Goal: Information Seeking & Learning: Find specific page/section

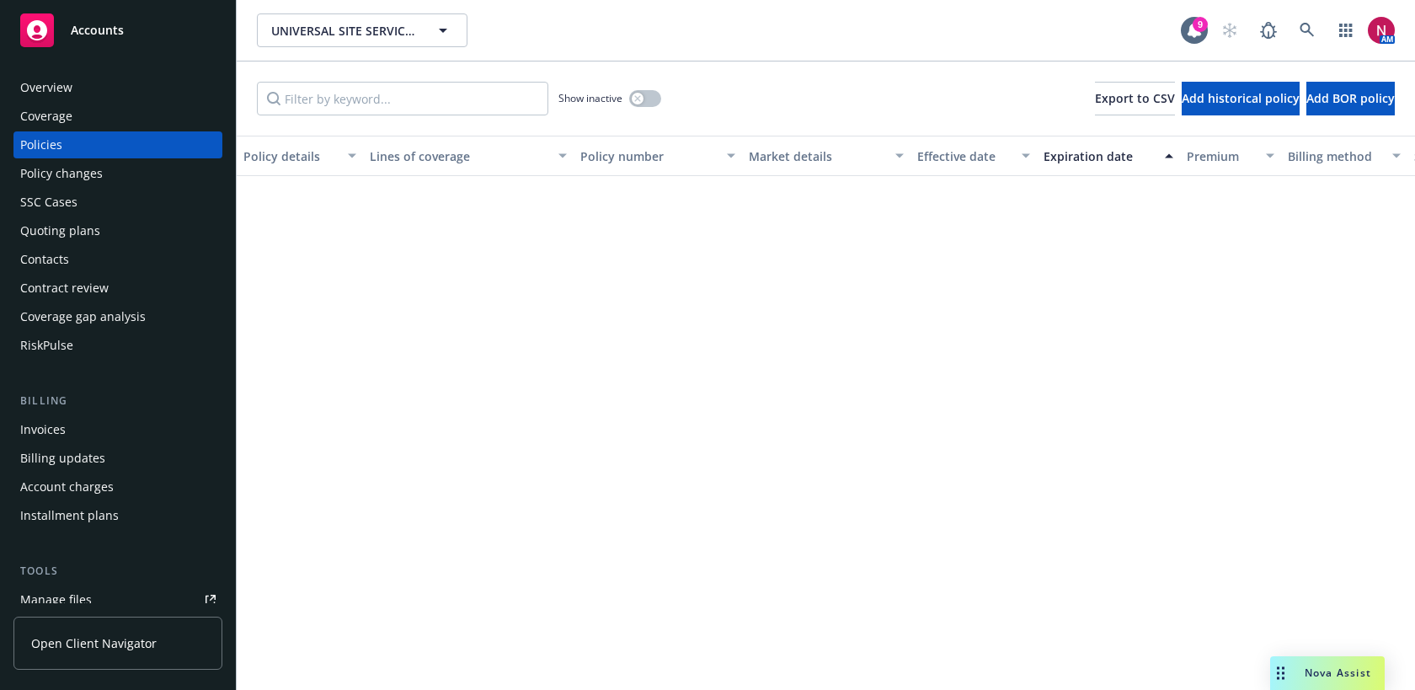
scroll to position [766, 0]
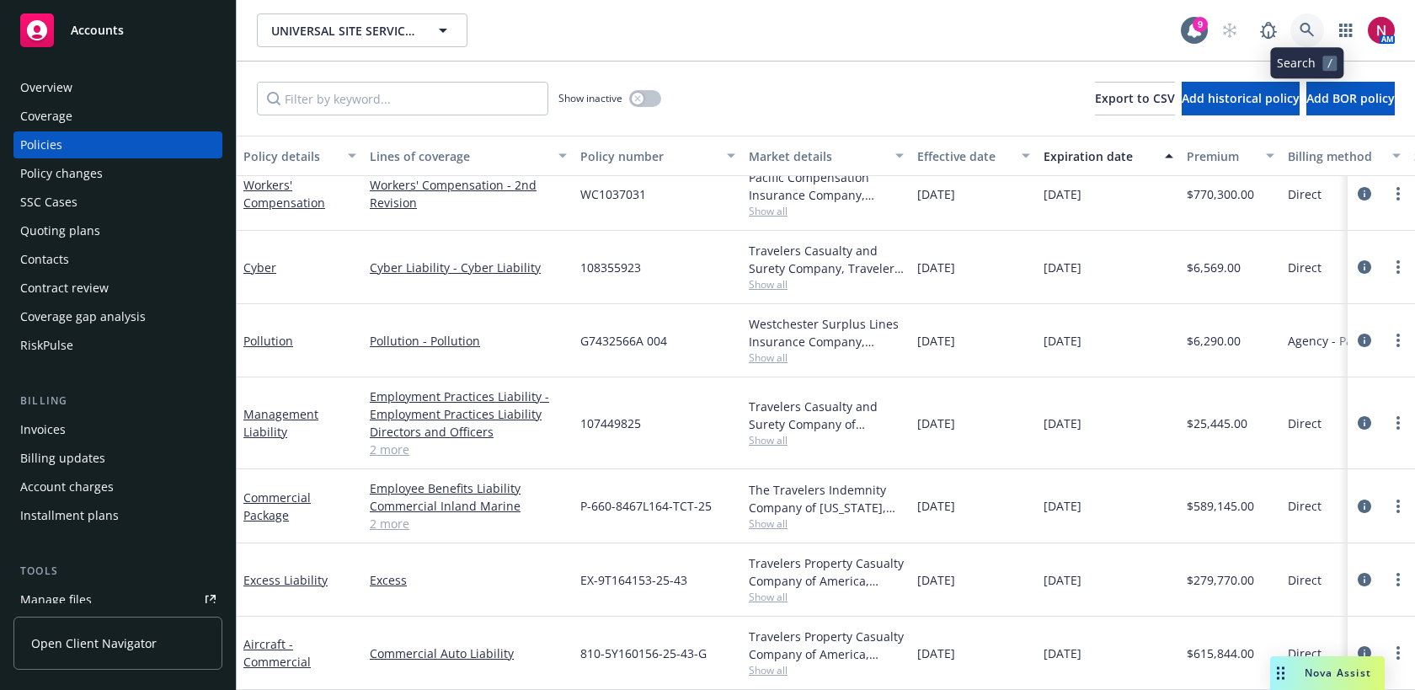
click at [1301, 31] on icon at bounding box center [1306, 30] width 14 height 14
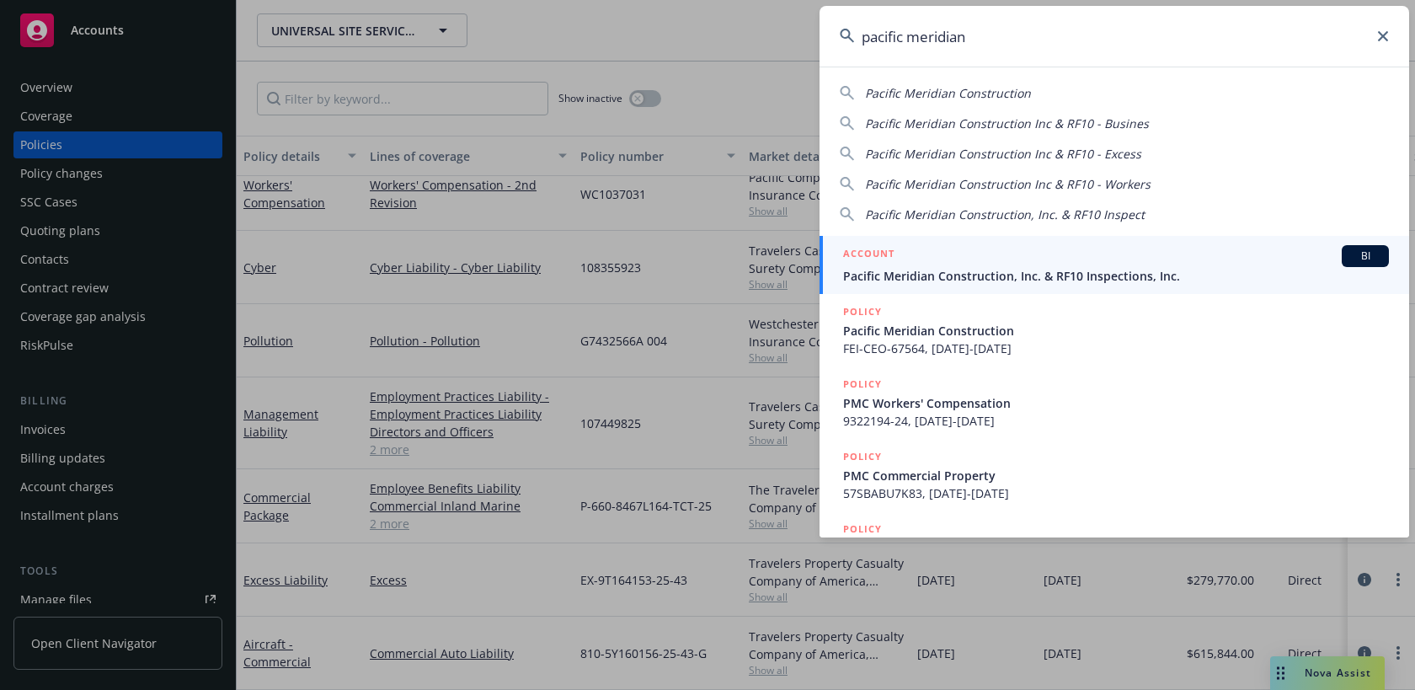
type input "pacific meridian"
click at [1048, 278] on span "Pacific Meridian Construction, Inc. & RF10 Inspections, Inc." at bounding box center [1116, 276] width 546 height 18
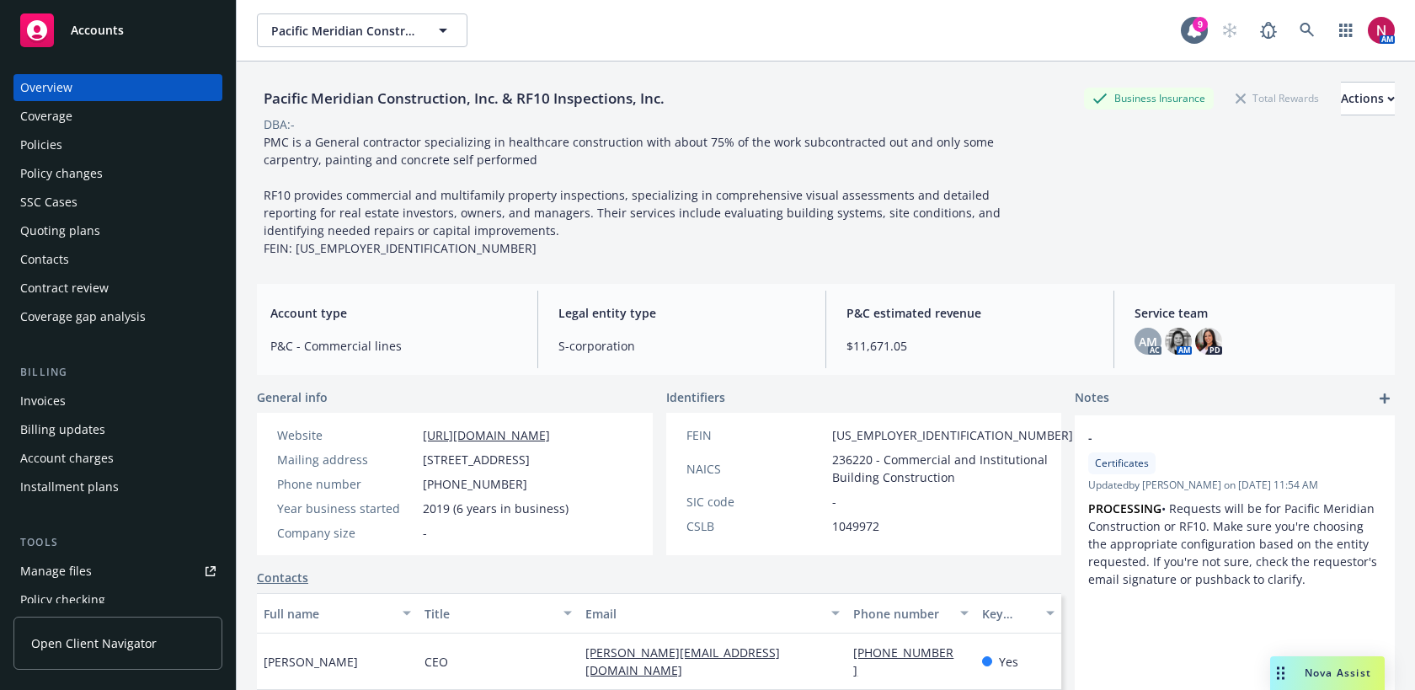
click at [47, 152] on div "Policies" at bounding box center [41, 144] width 42 height 27
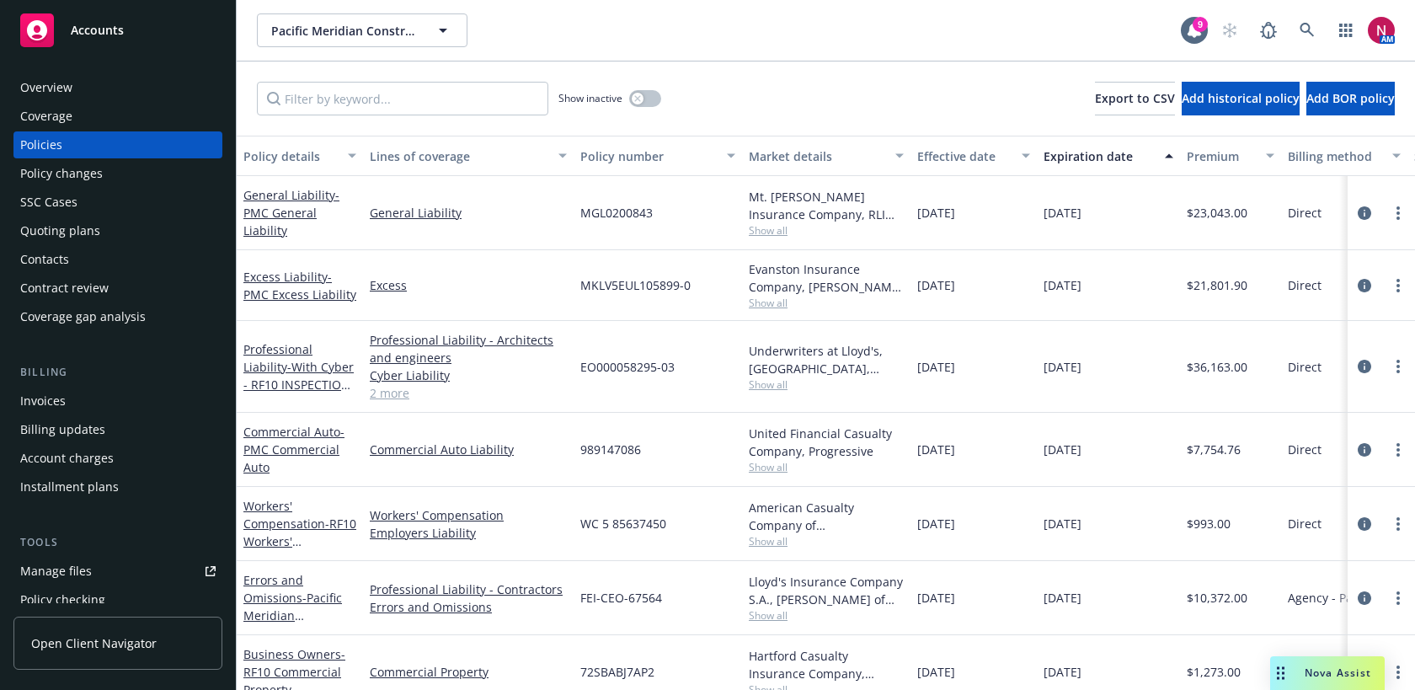
click at [84, 235] on div "Quoting plans" at bounding box center [60, 230] width 80 height 27
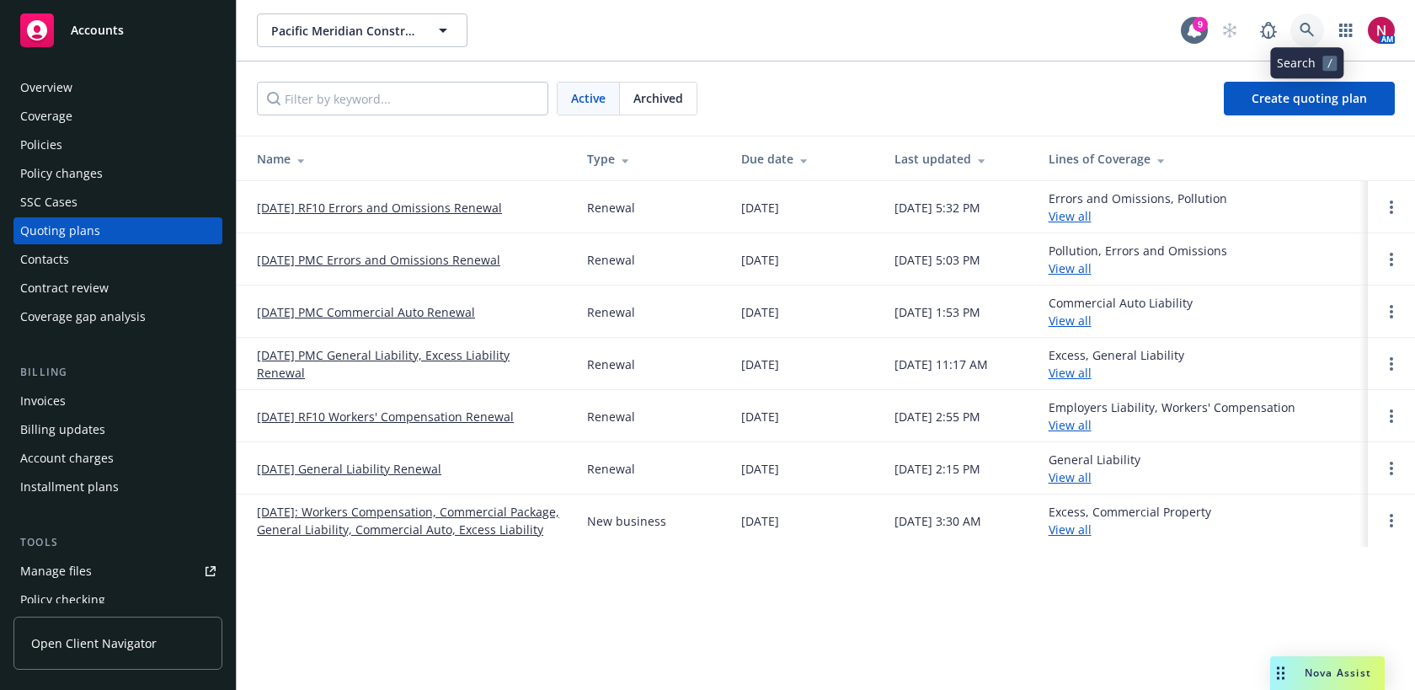
click at [1302, 29] on icon at bounding box center [1306, 30] width 14 height 14
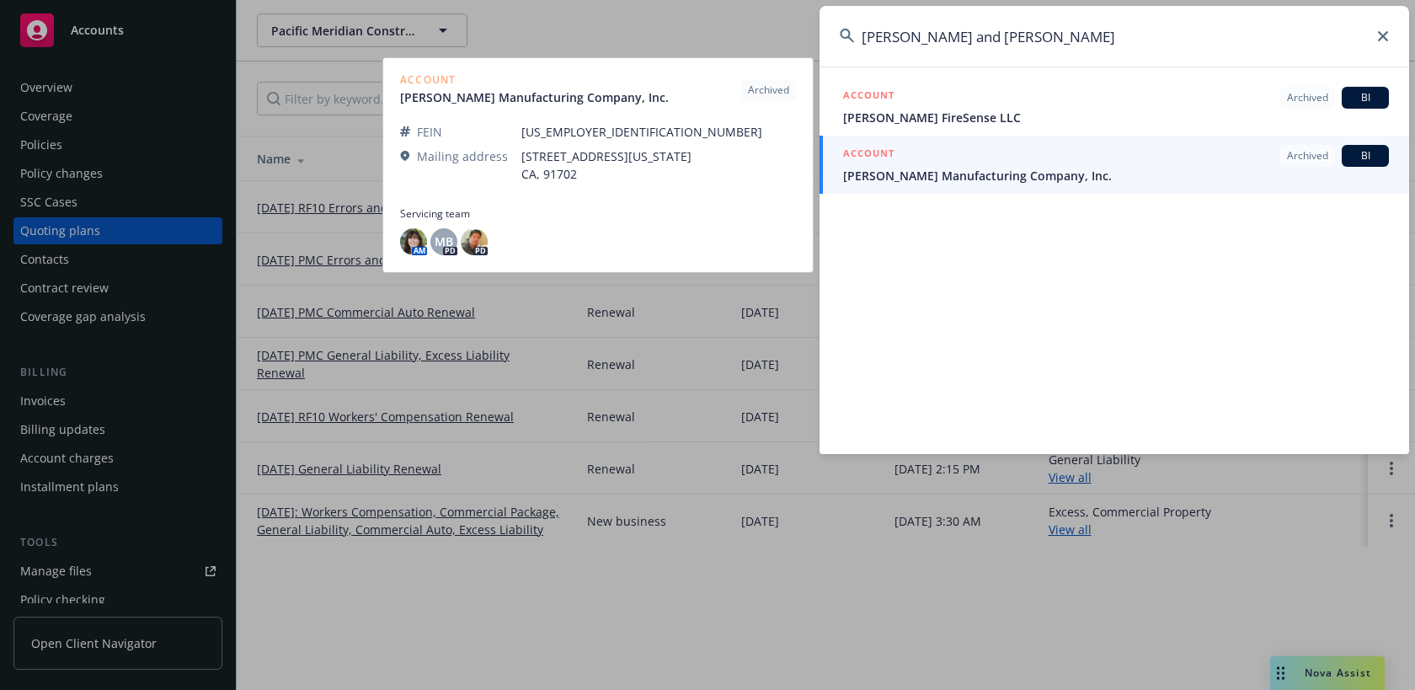
type input "keith and leila"
click at [1090, 168] on span "Lindsey Manufacturing Company, Inc." at bounding box center [1116, 176] width 546 height 18
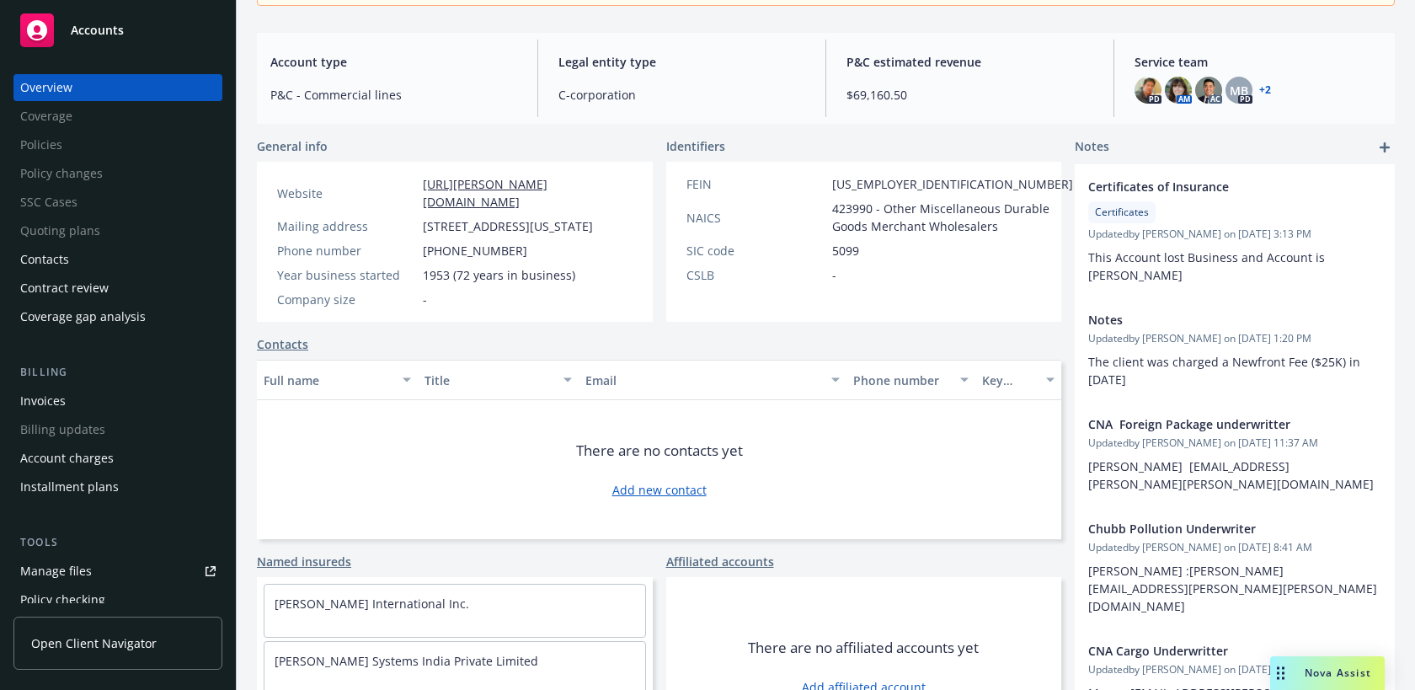
scroll to position [249, 0]
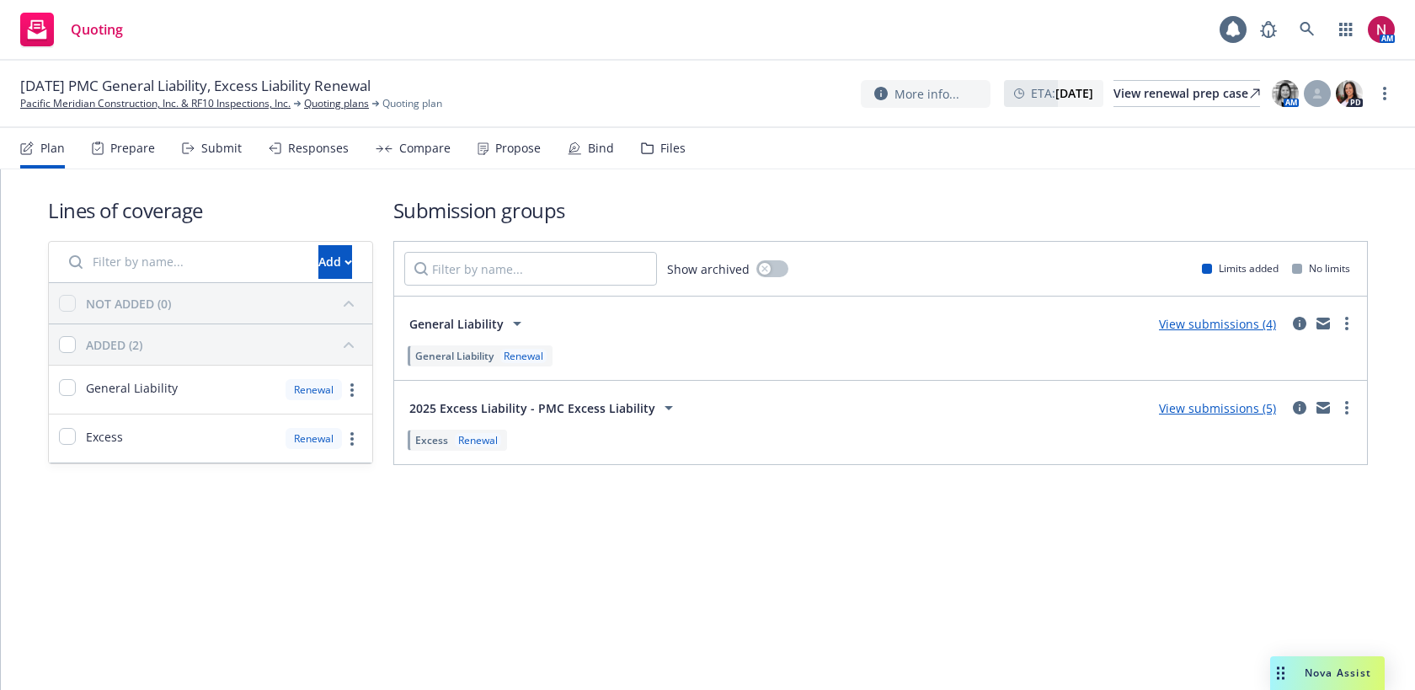
click at [653, 154] on div "Files" at bounding box center [663, 148] width 45 height 40
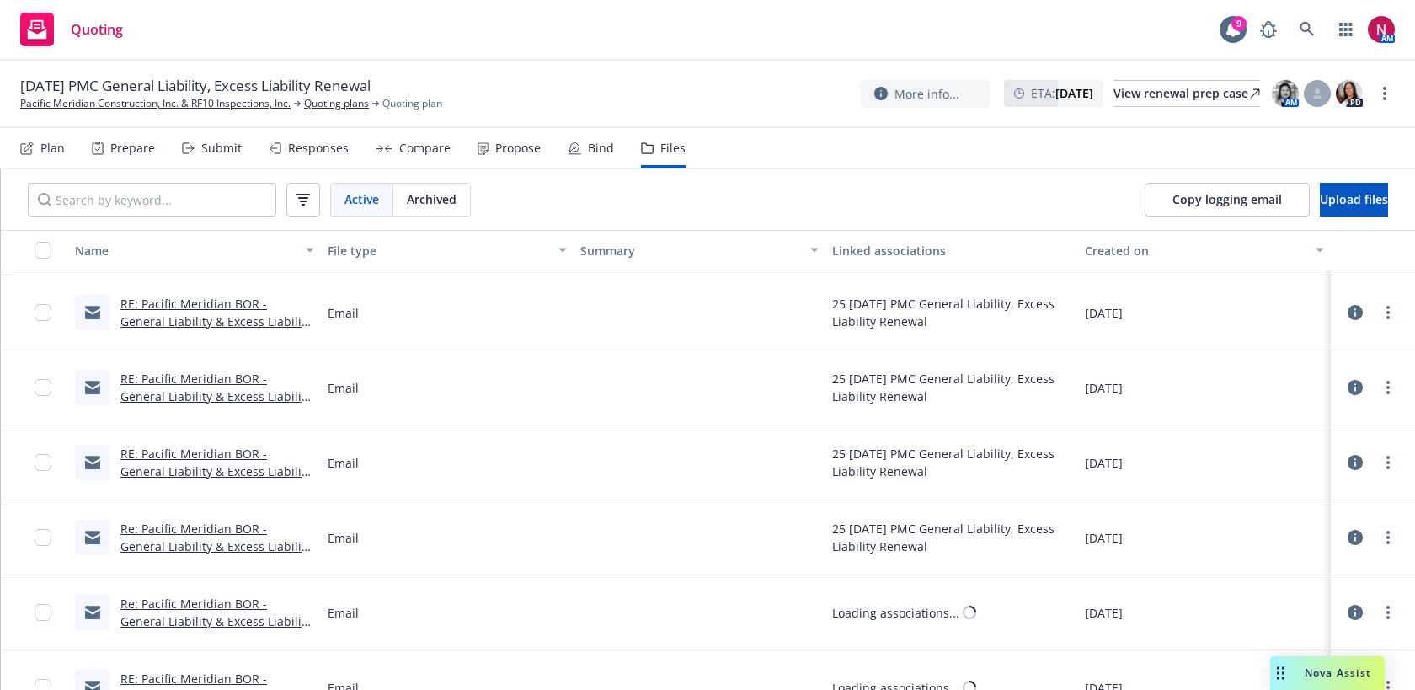
scroll to position [3514, 0]
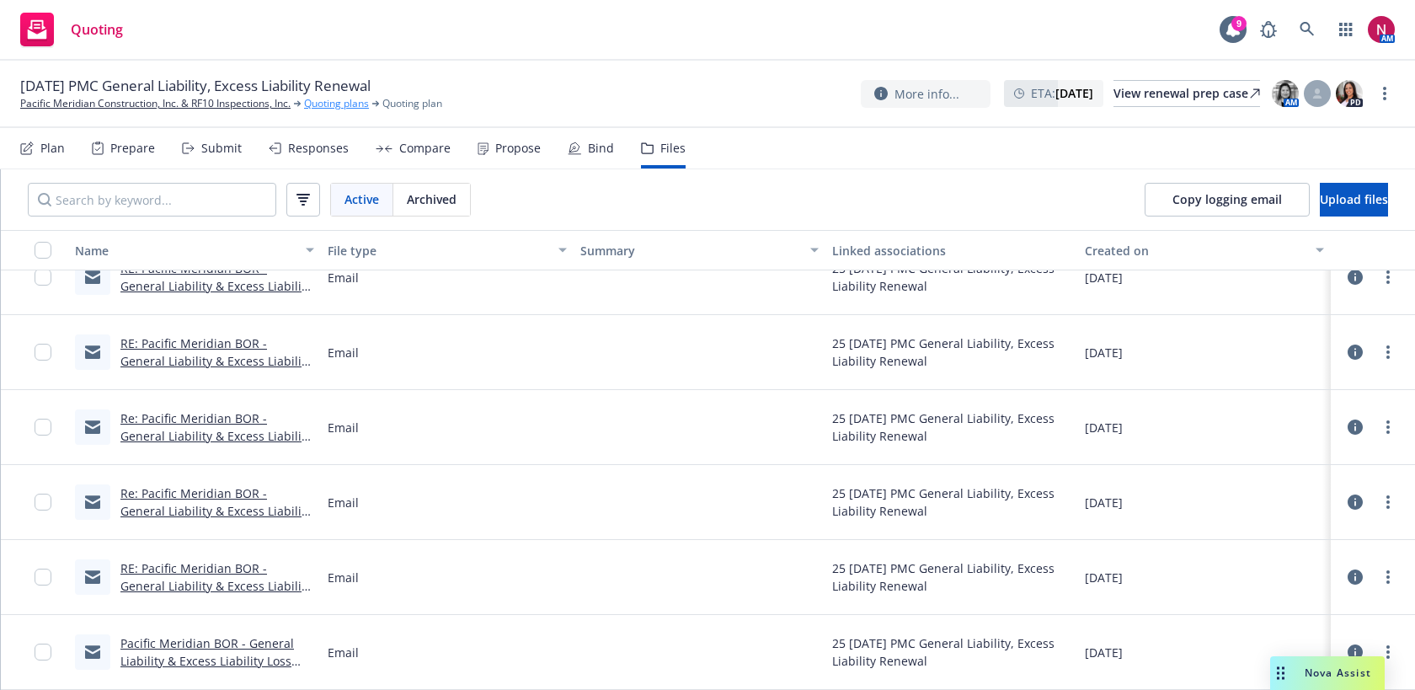
click at [332, 108] on link "Quoting plans" at bounding box center [336, 103] width 65 height 15
